Goal: Task Accomplishment & Management: Use online tool/utility

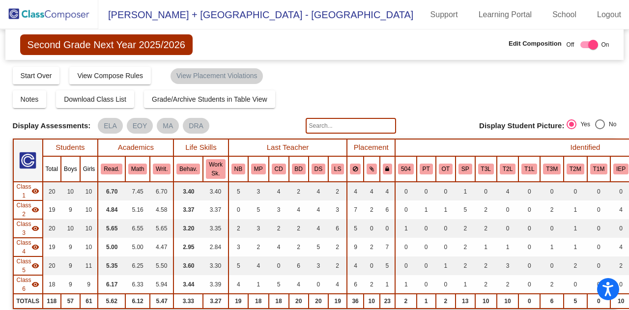
scroll to position [150, 0]
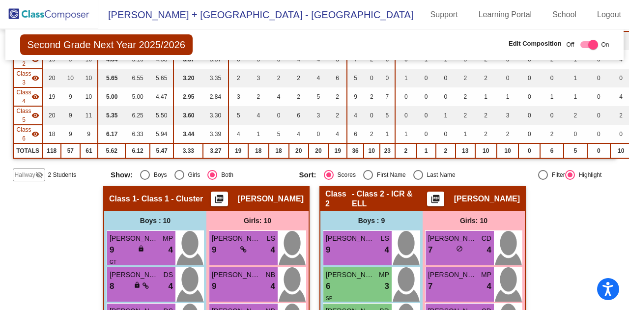
click at [36, 12] on img at bounding box center [49, 14] width 98 height 29
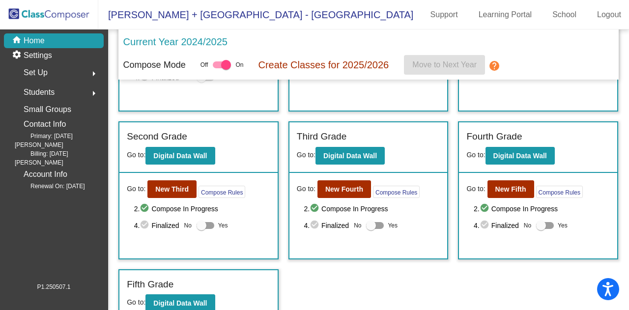
scroll to position [143, 0]
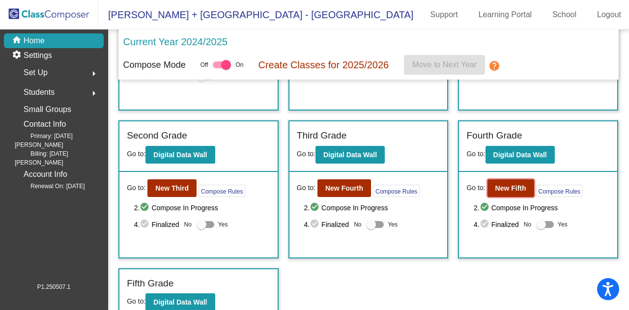
click at [495, 189] on b "New Fifth" at bounding box center [510, 188] width 31 height 8
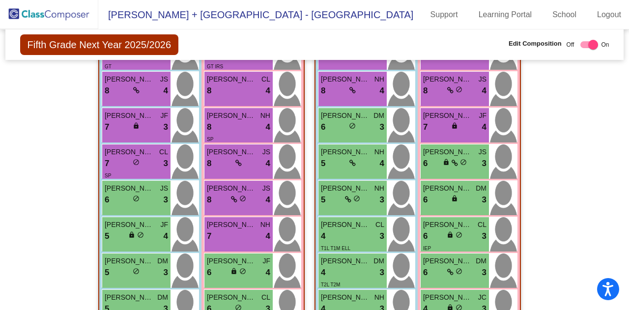
scroll to position [841, 0]
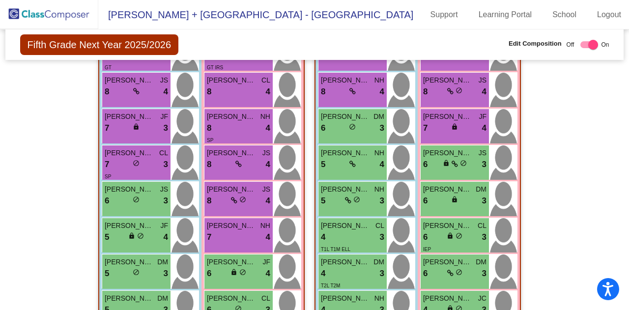
click at [606, 12] on link "Logout" at bounding box center [609, 15] width 40 height 16
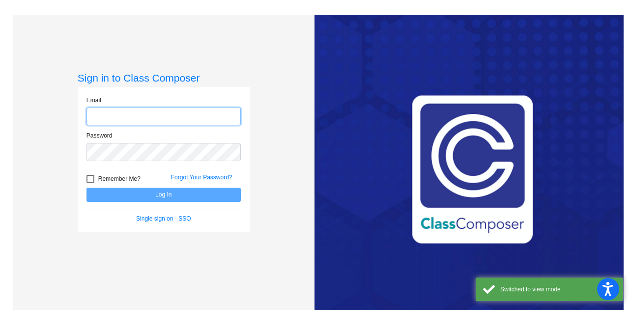
type input "[PERSON_NAME][EMAIL_ADDRESS][PERSON_NAME][PERSON_NAME][DOMAIN_NAME]"
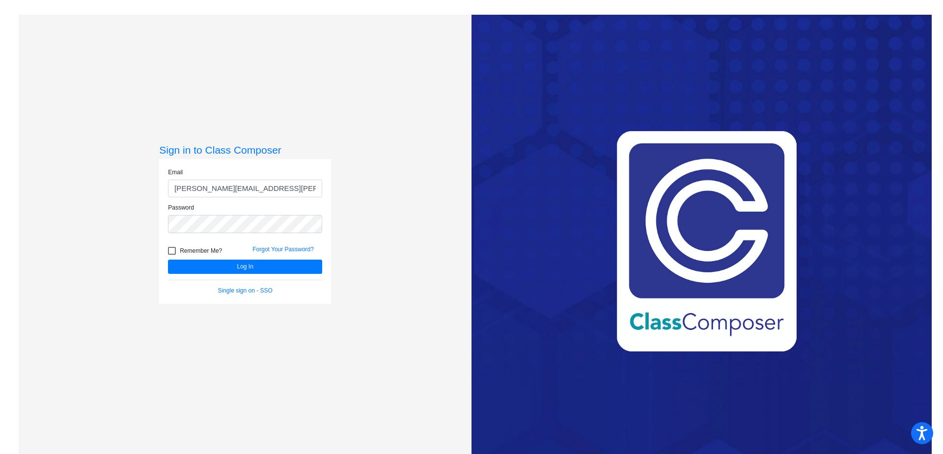
drag, startPoint x: 340, startPoint y: 82, endPoint x: 27, endPoint y: 1, distance: 323.2
click at [340, 82] on div "Sign in to Class Composer Email [PERSON_NAME][EMAIL_ADDRESS][PERSON_NAME][PERSO…" at bounding box center [245, 242] width 453 height 454
